Goal: Register for event/course

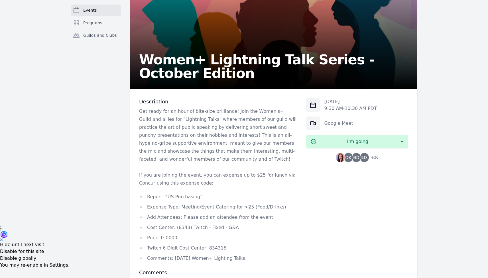
scroll to position [54, 0]
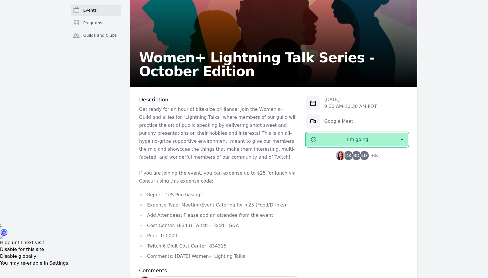
click at [338, 145] on button "I'm going" at bounding box center [357, 140] width 102 height 14
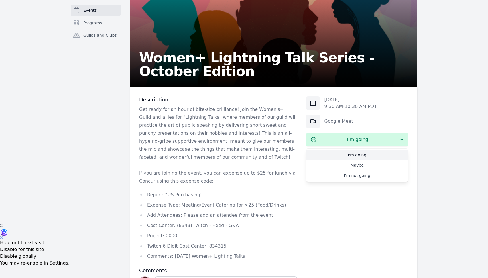
click at [343, 158] on link "I'm going" at bounding box center [357, 155] width 102 height 10
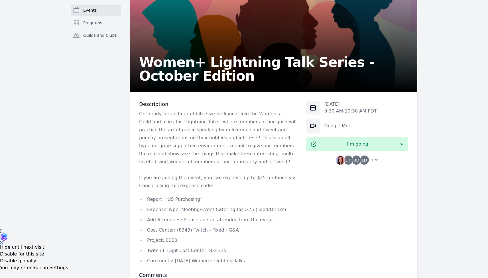
scroll to position [40, 0]
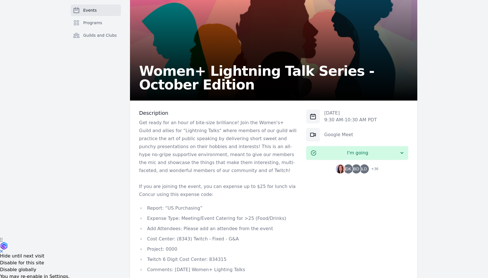
click at [315, 117] on icon at bounding box center [313, 116] width 7 height 7
click at [378, 117] on div "[DATE] 9:30 AM - 10:30 AM PDT" at bounding box center [357, 117] width 102 height 14
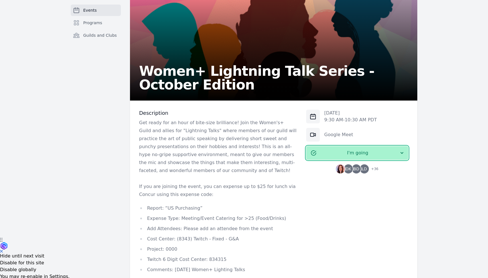
click at [396, 150] on button "I'm going" at bounding box center [357, 153] width 102 height 14
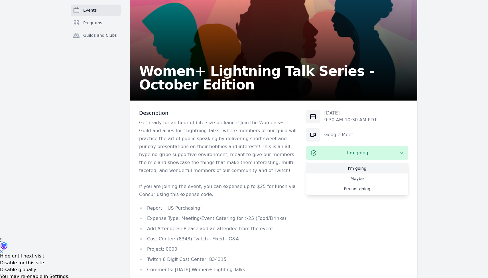
click at [359, 169] on link "I'm going" at bounding box center [357, 168] width 102 height 10
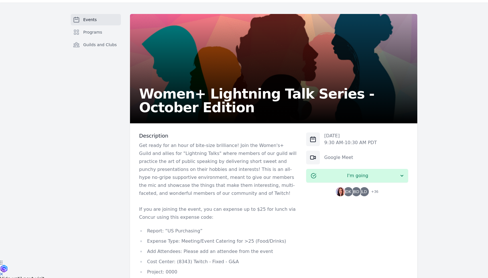
scroll to position [17, 0]
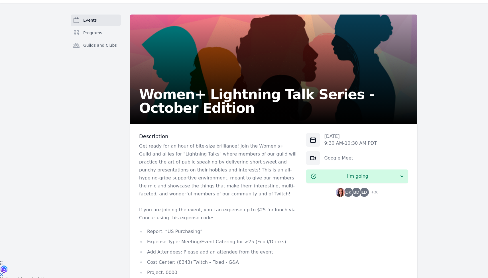
click at [316, 161] on icon at bounding box center [313, 158] width 7 height 7
click at [338, 160] on link "Google Meet" at bounding box center [338, 157] width 29 height 5
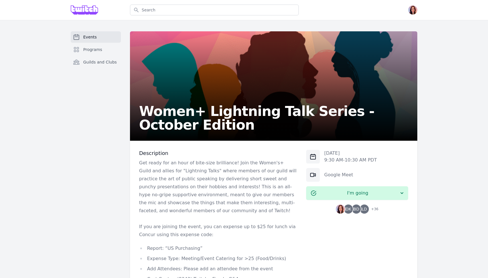
scroll to position [112, 0]
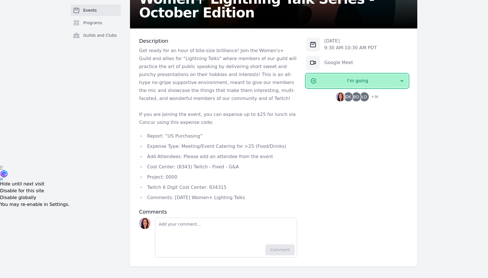
click at [397, 84] on button "I'm going" at bounding box center [357, 81] width 102 height 14
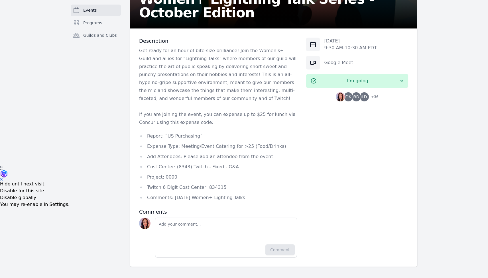
click at [376, 97] on span "+ 36" at bounding box center [373, 98] width 11 height 8
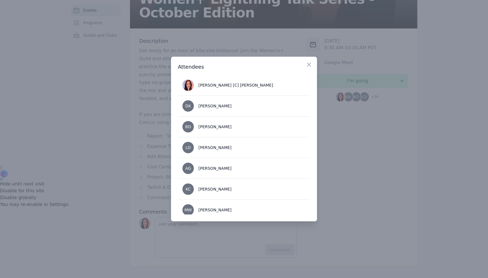
click at [363, 98] on div at bounding box center [244, 139] width 488 height 278
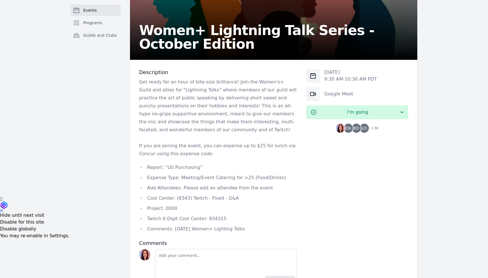
scroll to position [79, 0]
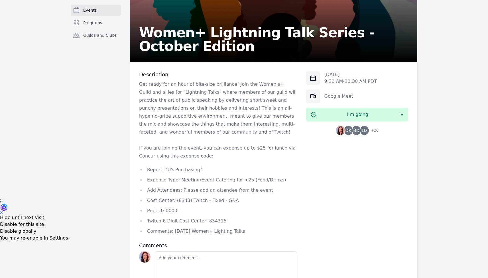
click at [328, 79] on p "9:30 AM - 10:30 AM PDT" at bounding box center [350, 81] width 52 height 7
click at [317, 79] on div at bounding box center [313, 78] width 14 height 14
click at [314, 77] on icon at bounding box center [313, 78] width 7 height 7
click at [355, 83] on p "9:30 AM - 10:30 AM PDT" at bounding box center [350, 81] width 52 height 7
